Goal: Complete application form: Complete application form

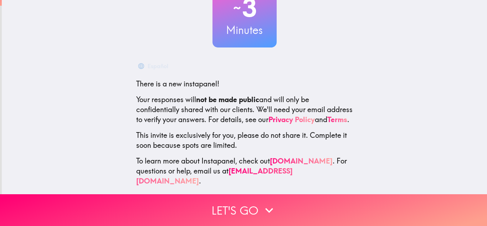
scroll to position [66, 0]
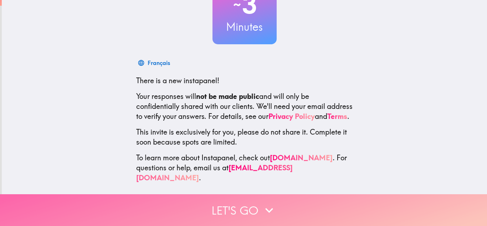
click at [265, 206] on icon "button" at bounding box center [269, 210] width 16 height 16
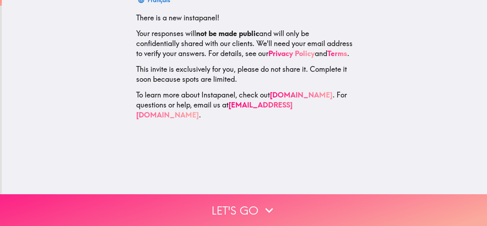
scroll to position [0, 0]
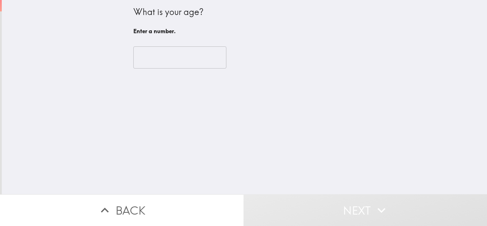
click at [175, 58] on input "number" at bounding box center [179, 57] width 93 height 22
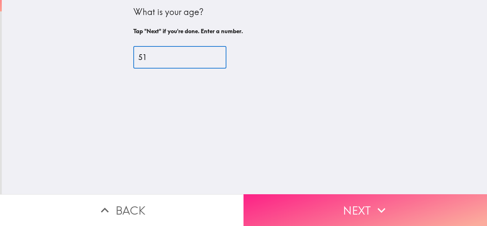
type input "51"
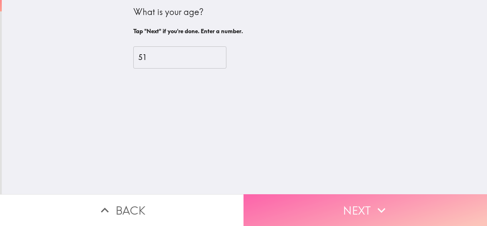
click at [384, 208] on icon "button" at bounding box center [381, 209] width 8 height 5
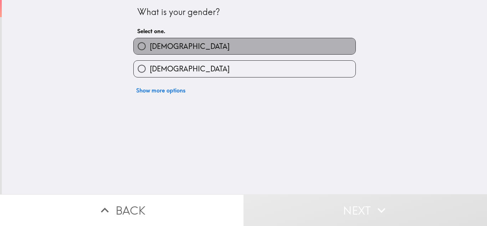
click at [158, 43] on span "[DEMOGRAPHIC_DATA]" at bounding box center [190, 46] width 80 height 10
click at [150, 43] on input "[DEMOGRAPHIC_DATA]" at bounding box center [142, 46] width 16 height 16
radio input "true"
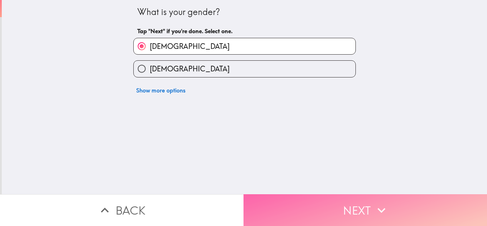
click at [351, 206] on button "Next" at bounding box center [364, 210] width 243 height 32
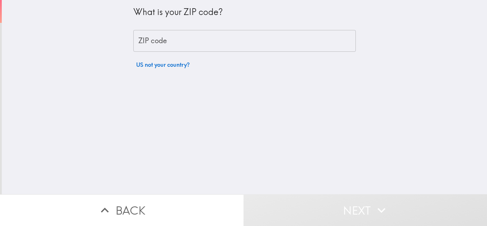
click at [178, 43] on input "ZIP code" at bounding box center [244, 41] width 222 height 22
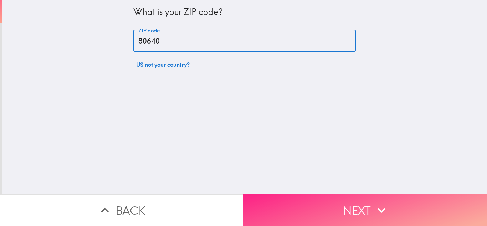
type input "80640"
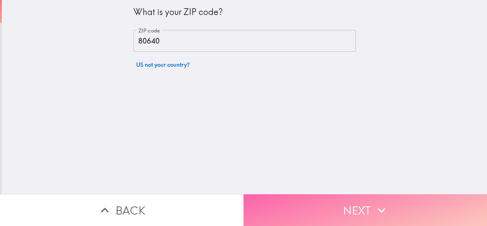
click at [377, 208] on icon "button" at bounding box center [382, 210] width 16 height 16
